Goal: Information Seeking & Learning: Learn about a topic

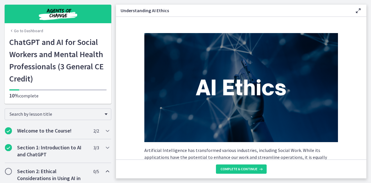
scroll to position [305, 0]
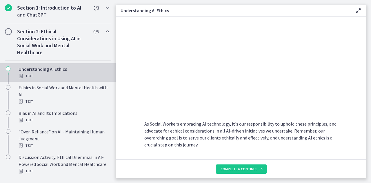
click at [44, 43] on h2 "Section 2: Ethical Considerations in Using AI in Social Work and Mental Healthc…" at bounding box center [52, 42] width 71 height 28
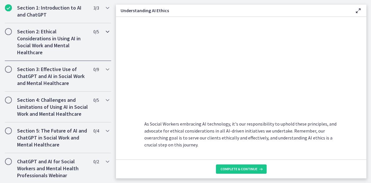
click at [44, 43] on h2 "Section 2: Ethical Considerations in Using AI in Social Work and Mental Healthc…" at bounding box center [52, 42] width 71 height 28
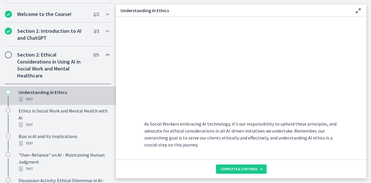
scroll to position [82, 0]
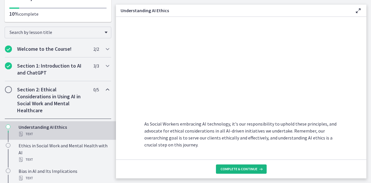
click at [241, 170] on span "Complete & continue" at bounding box center [239, 169] width 37 height 5
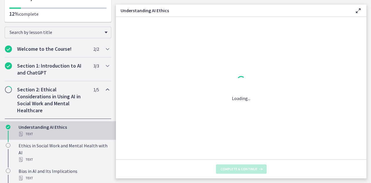
scroll to position [0, 0]
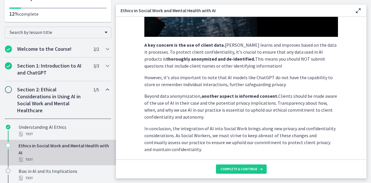
scroll to position [177, 0]
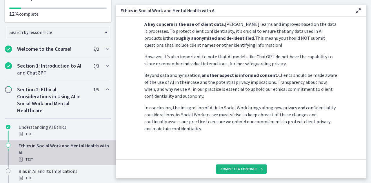
click at [239, 169] on span "Complete & continue" at bounding box center [239, 169] width 37 height 5
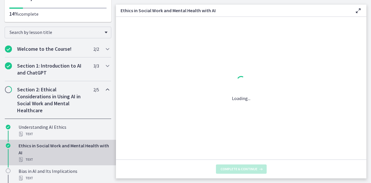
scroll to position [0, 0]
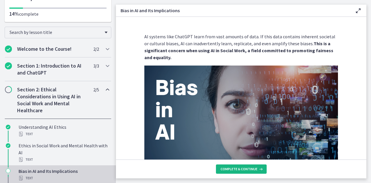
click at [239, 169] on span "Complete & continue" at bounding box center [239, 169] width 37 height 5
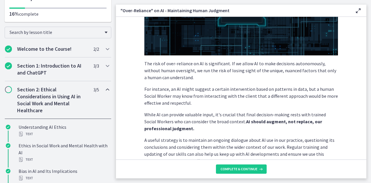
scroll to position [174, 0]
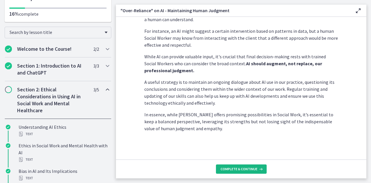
click at [224, 170] on span "Complete & continue" at bounding box center [239, 169] width 37 height 5
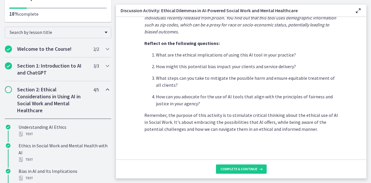
scroll to position [177, 0]
click at [254, 168] on span "Complete & continue" at bounding box center [239, 169] width 37 height 5
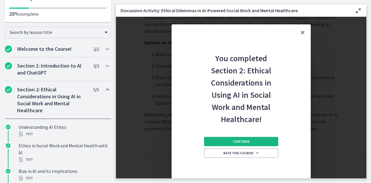
click at [254, 142] on button "Continue" at bounding box center [241, 141] width 74 height 9
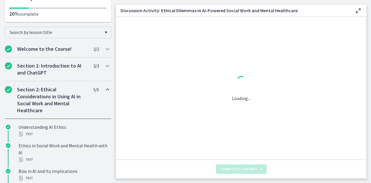
scroll to position [0, 0]
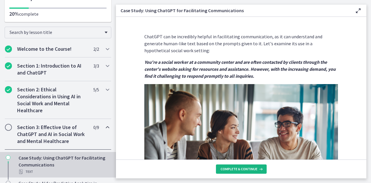
click at [236, 169] on span "Complete & continue" at bounding box center [239, 169] width 37 height 5
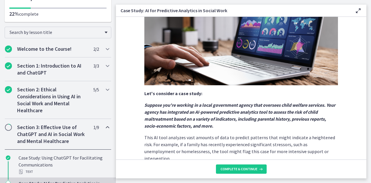
scroll to position [163, 0]
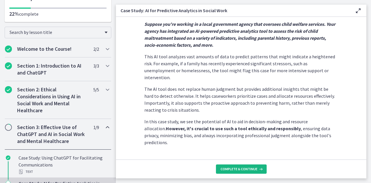
click at [239, 173] on button "Complete & continue" at bounding box center [241, 168] width 51 height 9
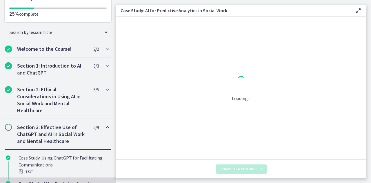
scroll to position [0, 0]
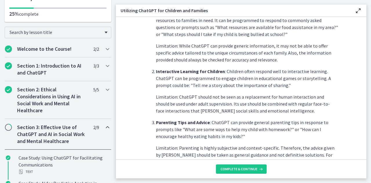
scroll to position [286, 0]
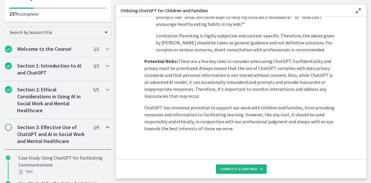
click at [252, 169] on span "Complete & continue" at bounding box center [239, 169] width 37 height 5
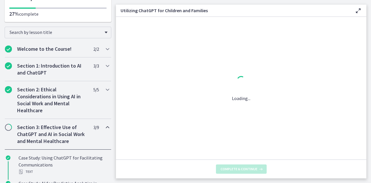
scroll to position [0, 0]
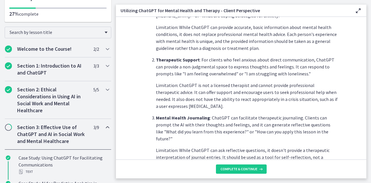
scroll to position [275, 0]
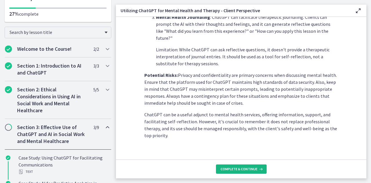
click at [232, 169] on span "Complete & continue" at bounding box center [239, 169] width 37 height 5
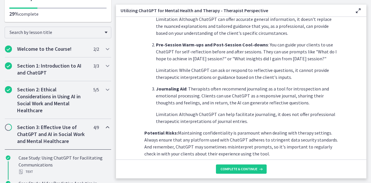
scroll to position [261, 0]
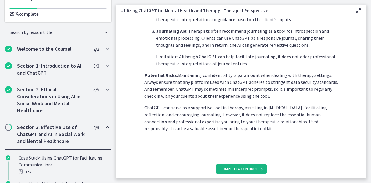
click at [238, 170] on span "Complete & continue" at bounding box center [239, 169] width 37 height 5
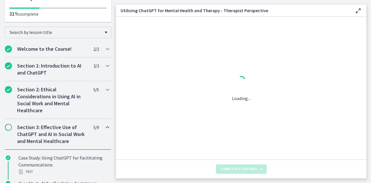
scroll to position [0, 0]
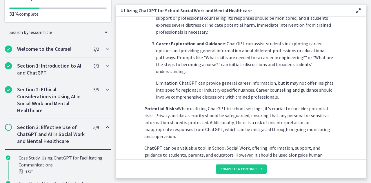
scroll to position [289, 0]
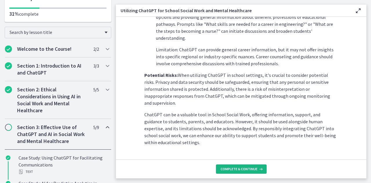
click at [238, 169] on span "Complete & continue" at bounding box center [239, 169] width 37 height 5
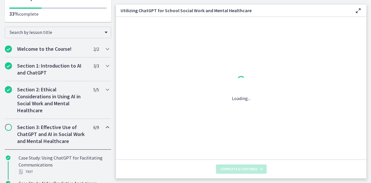
scroll to position [0, 0]
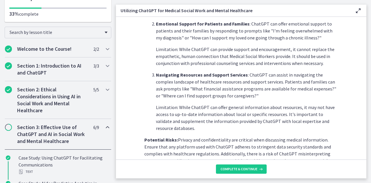
scroll to position [268, 0]
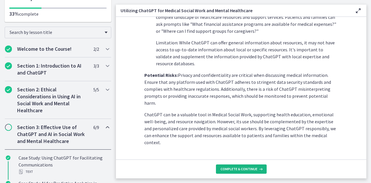
click at [236, 171] on span "Complete & continue" at bounding box center [239, 169] width 37 height 5
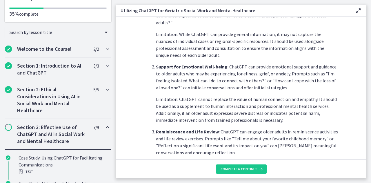
scroll to position [296, 0]
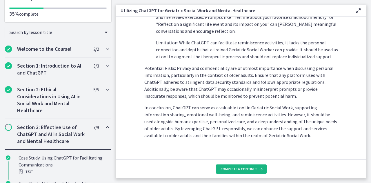
click at [235, 167] on span "Complete & continue" at bounding box center [239, 169] width 37 height 5
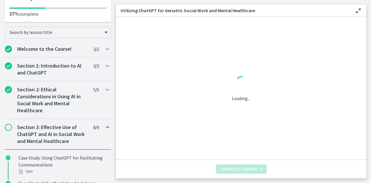
scroll to position [0, 0]
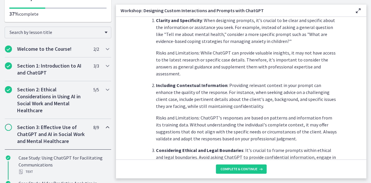
scroll to position [344, 0]
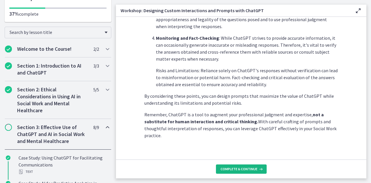
click at [235, 166] on button "Complete & continue" at bounding box center [241, 168] width 51 height 9
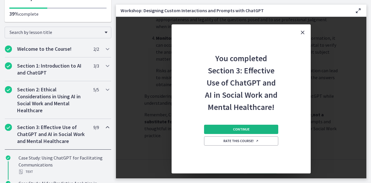
click at [238, 130] on span "Continue" at bounding box center [241, 129] width 17 height 5
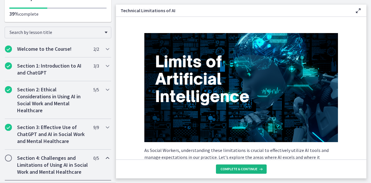
click at [238, 172] on button "Complete & continue" at bounding box center [241, 168] width 51 height 9
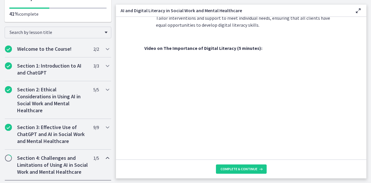
scroll to position [523, 0]
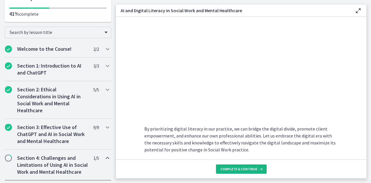
click at [241, 169] on span "Complete & continue" at bounding box center [239, 169] width 37 height 5
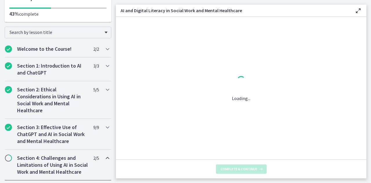
scroll to position [0, 0]
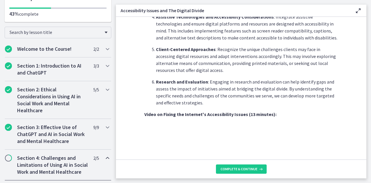
scroll to position [525, 0]
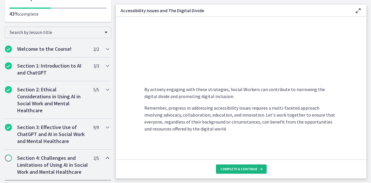
click at [246, 167] on span "Complete & continue" at bounding box center [239, 169] width 37 height 5
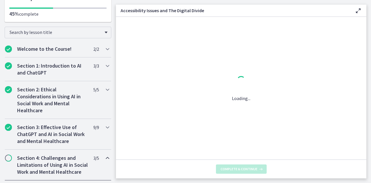
scroll to position [0, 0]
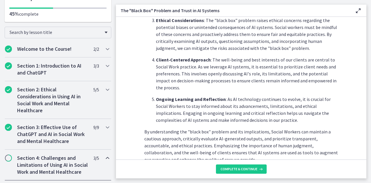
scroll to position [316, 0]
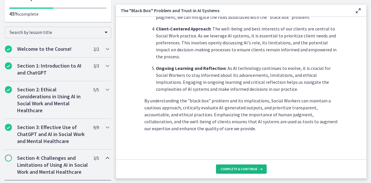
click at [249, 171] on span "Complete & continue" at bounding box center [239, 169] width 37 height 5
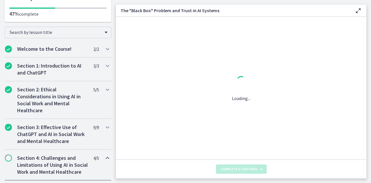
scroll to position [0, 0]
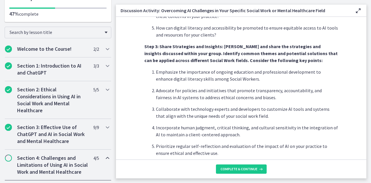
scroll to position [386, 0]
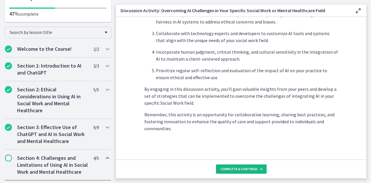
click at [240, 168] on span "Complete & continue" at bounding box center [239, 169] width 37 height 5
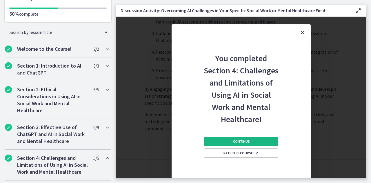
click at [245, 142] on span "Continue" at bounding box center [241, 141] width 17 height 5
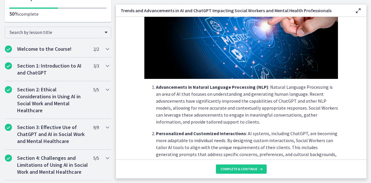
scroll to position [174, 0]
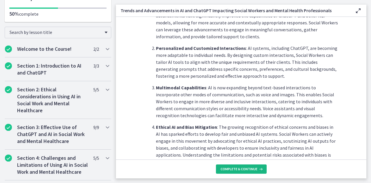
click at [248, 168] on span "Complete & continue" at bounding box center [239, 169] width 37 height 5
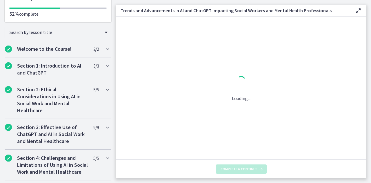
scroll to position [0, 0]
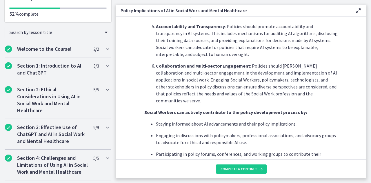
scroll to position [377, 0]
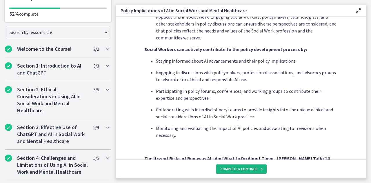
click at [244, 166] on button "Complete & continue" at bounding box center [241, 168] width 51 height 9
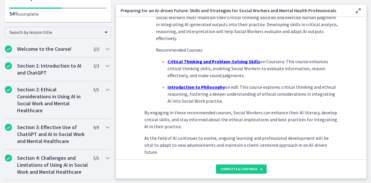
scroll to position [442, 0]
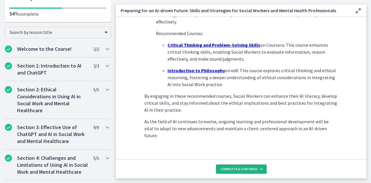
click at [236, 169] on span "Complete & continue" at bounding box center [239, 169] width 37 height 5
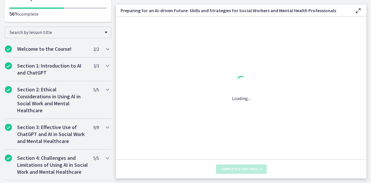
scroll to position [0, 0]
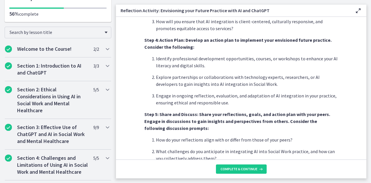
scroll to position [521, 0]
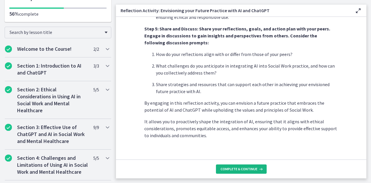
click at [240, 168] on span "Complete & continue" at bounding box center [239, 169] width 37 height 5
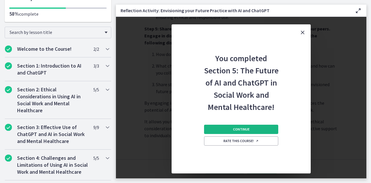
click at [232, 127] on button "Continue" at bounding box center [241, 129] width 74 height 9
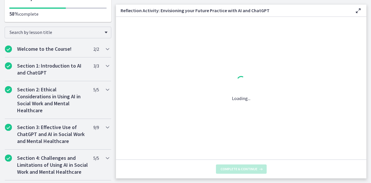
scroll to position [0, 0]
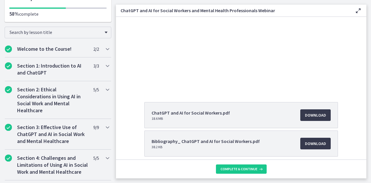
scroll to position [66, 0]
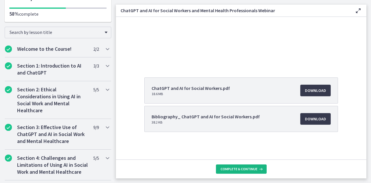
click at [245, 171] on span "Complete & continue" at bounding box center [239, 169] width 37 height 5
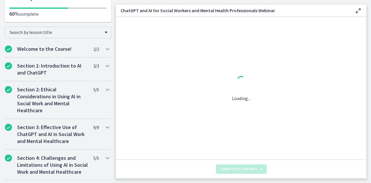
scroll to position [0, 0]
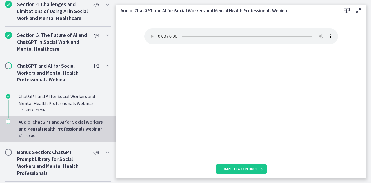
scroll to position [215, 0]
